Goal: Share content

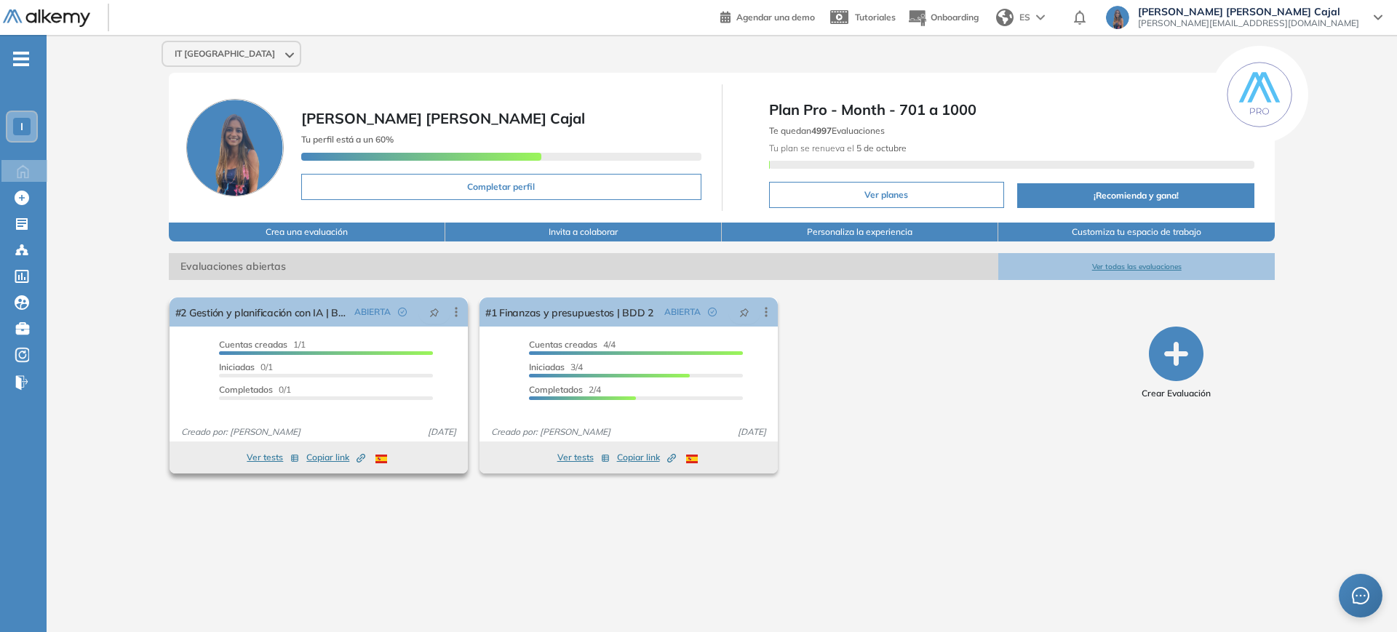
click at [321, 459] on span "Copiar link Created by potrace 1.16, written by [PERSON_NAME] [DATE]-[DATE]" at bounding box center [335, 457] width 59 height 13
click at [340, 451] on span "Copiar link Created by potrace 1.16, written by [PERSON_NAME] [DATE]-[DATE]" at bounding box center [335, 457] width 59 height 13
